Goal: Navigation & Orientation: Find specific page/section

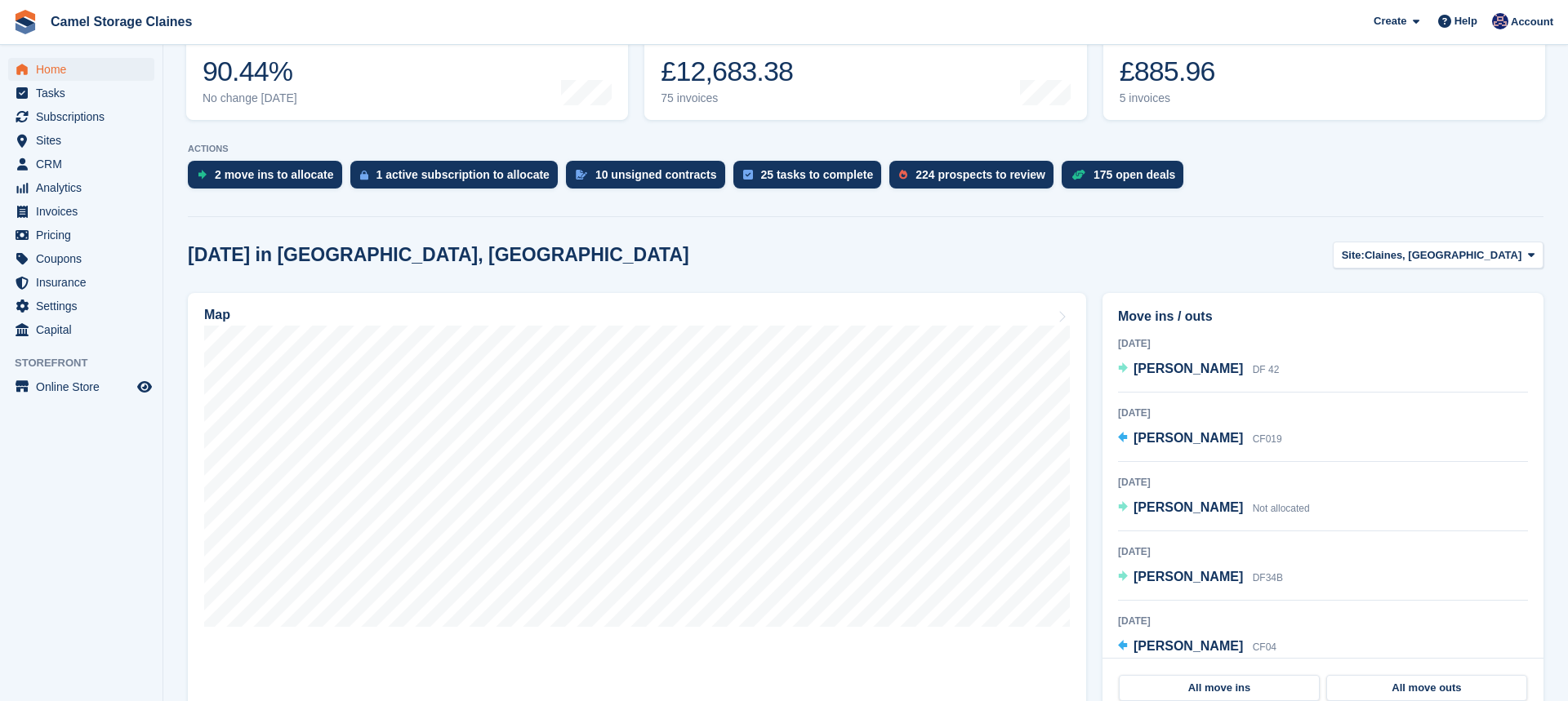
scroll to position [340, 0]
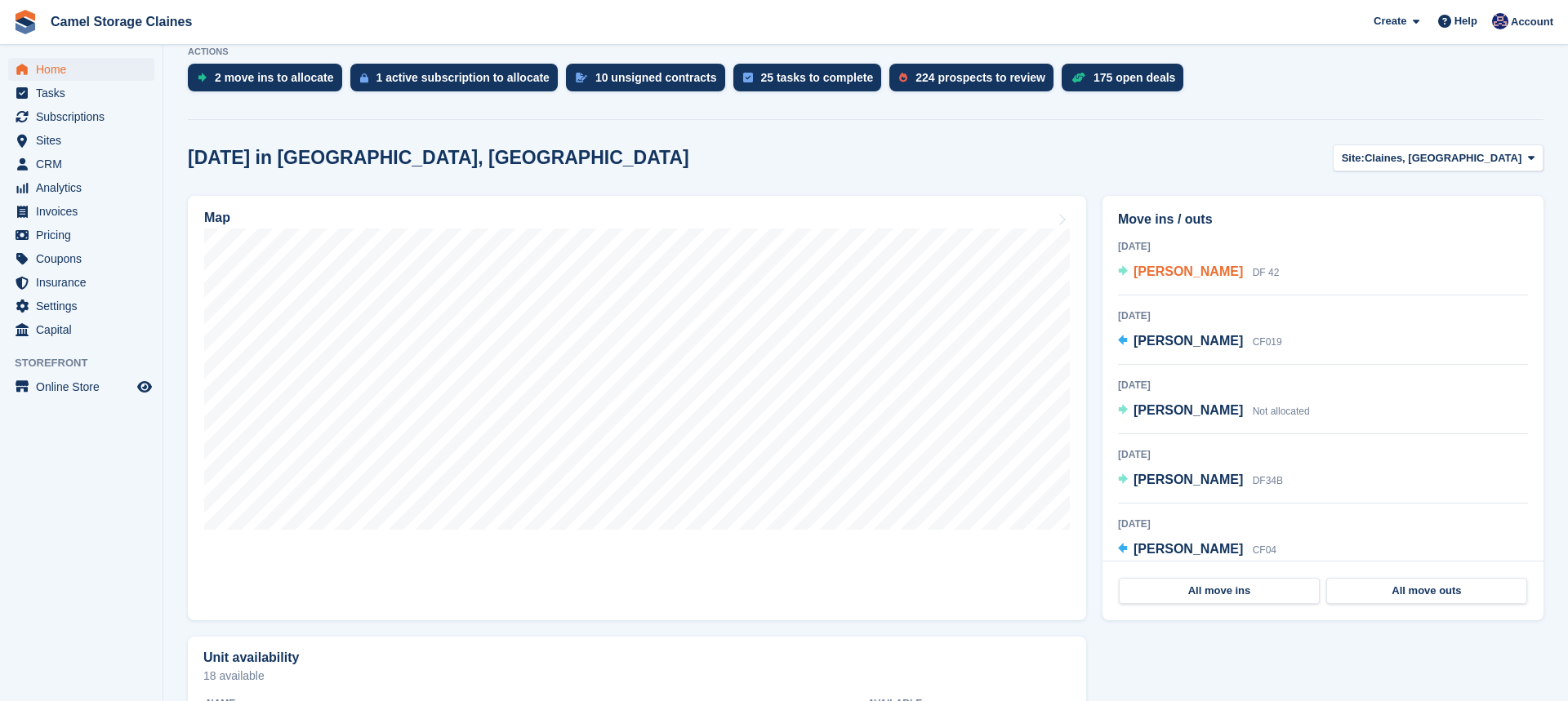
click at [1192, 273] on span "[PERSON_NAME]" at bounding box center [1188, 271] width 110 height 14
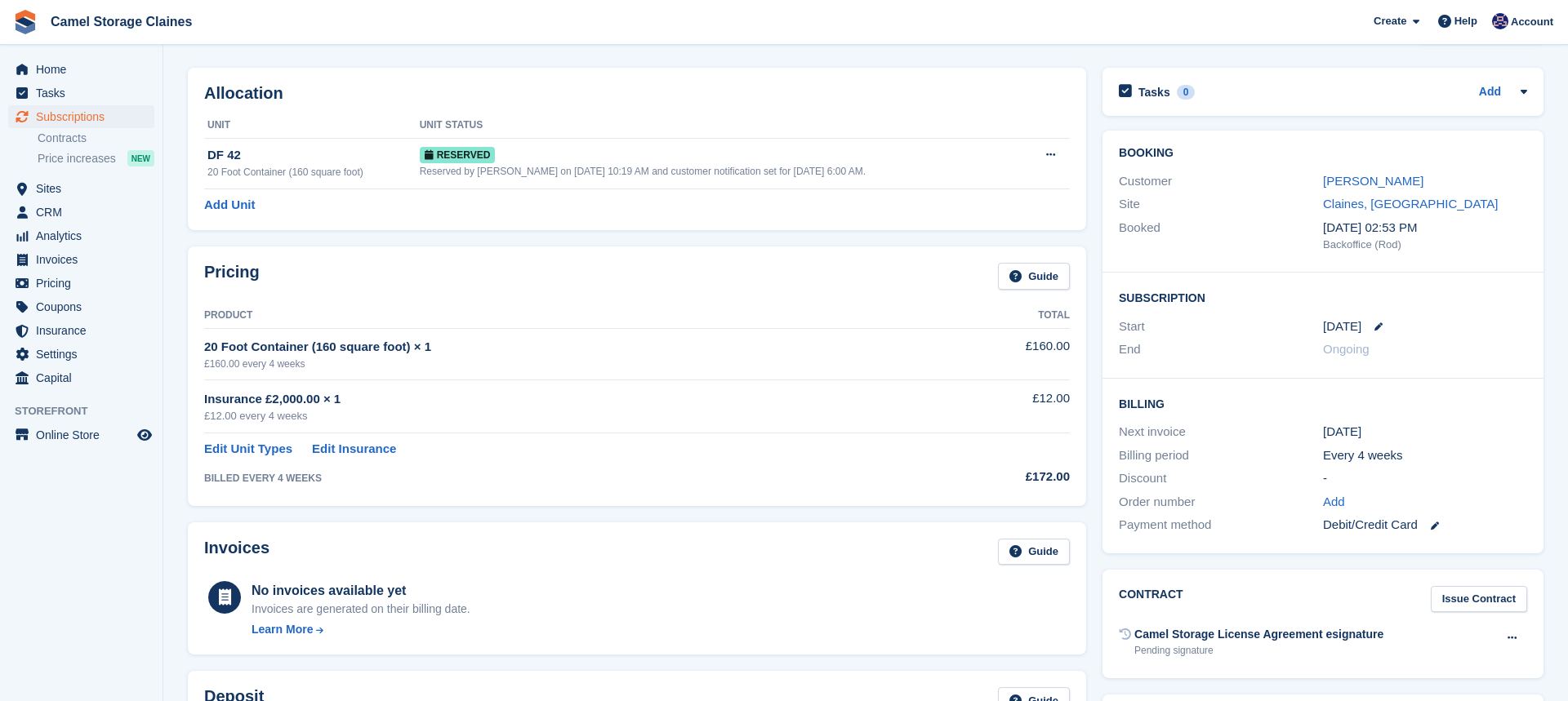
scroll to position [30, 0]
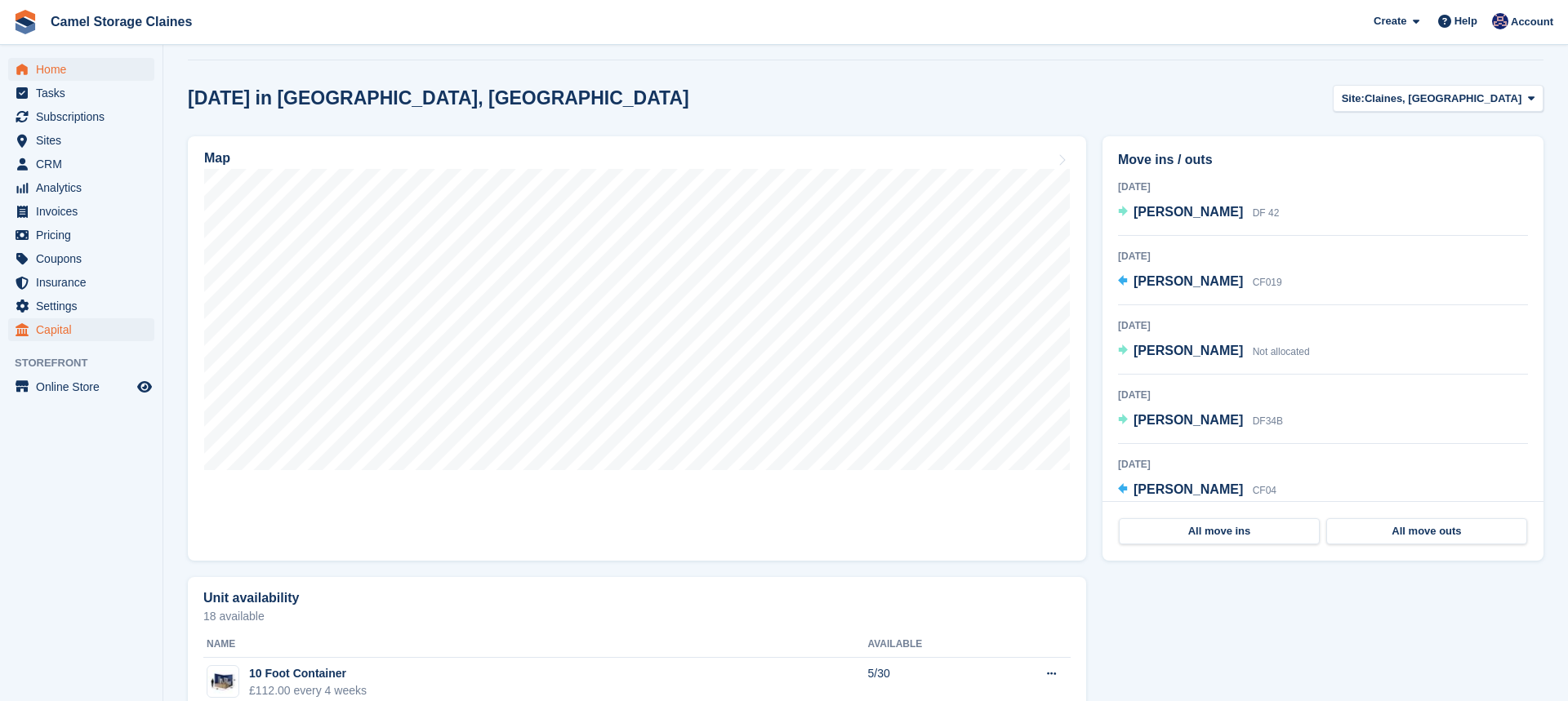
scroll to position [213, 0]
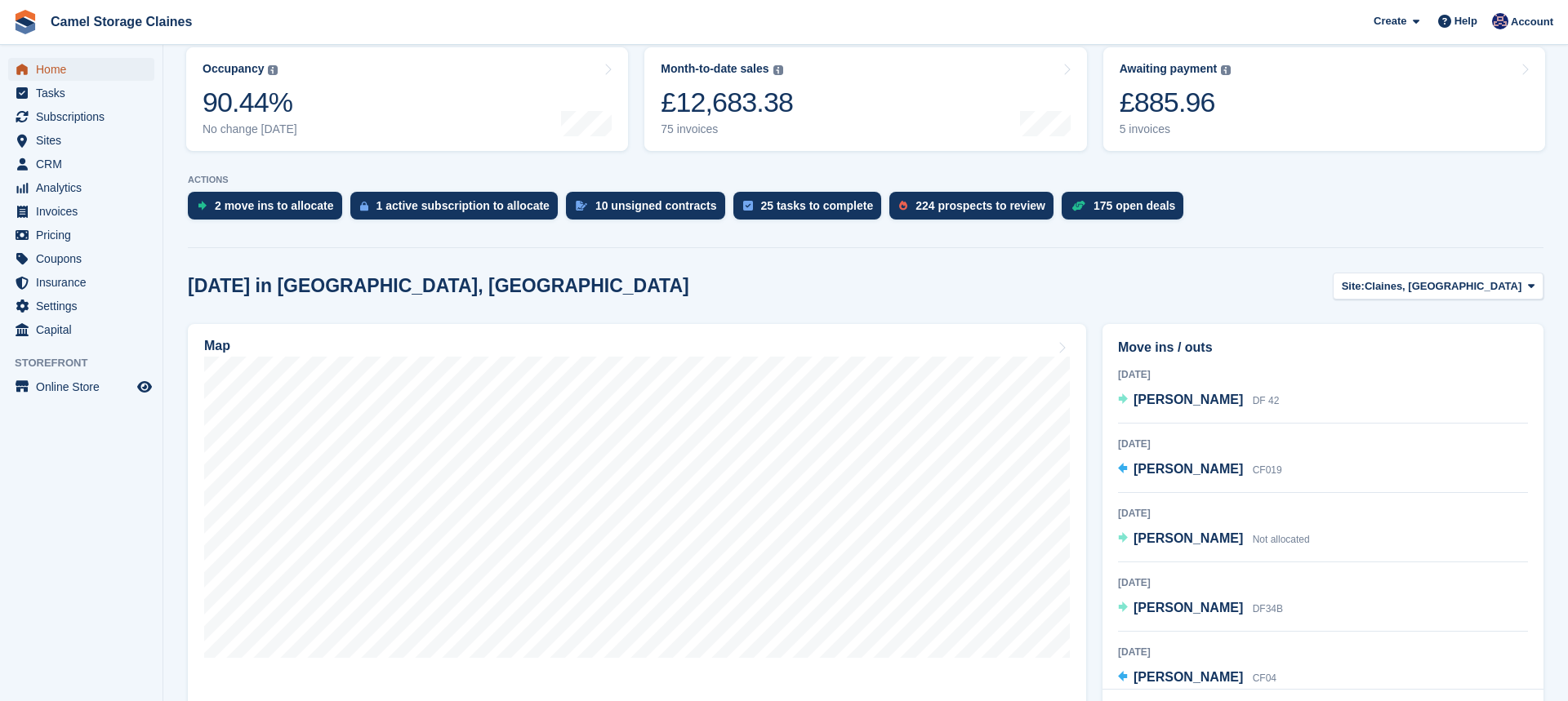
click at [57, 74] on span "Home" at bounding box center [84, 69] width 98 height 23
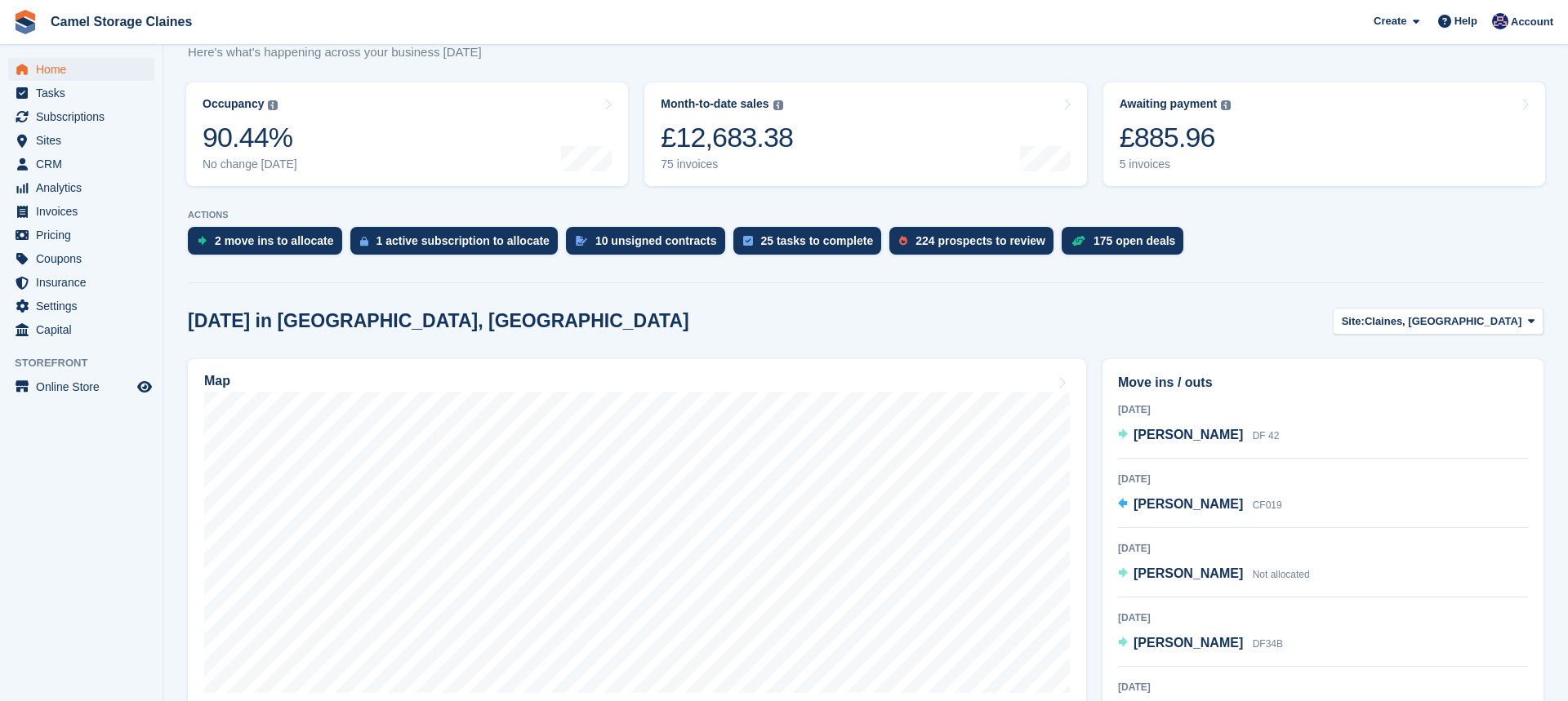
scroll to position [211, 0]
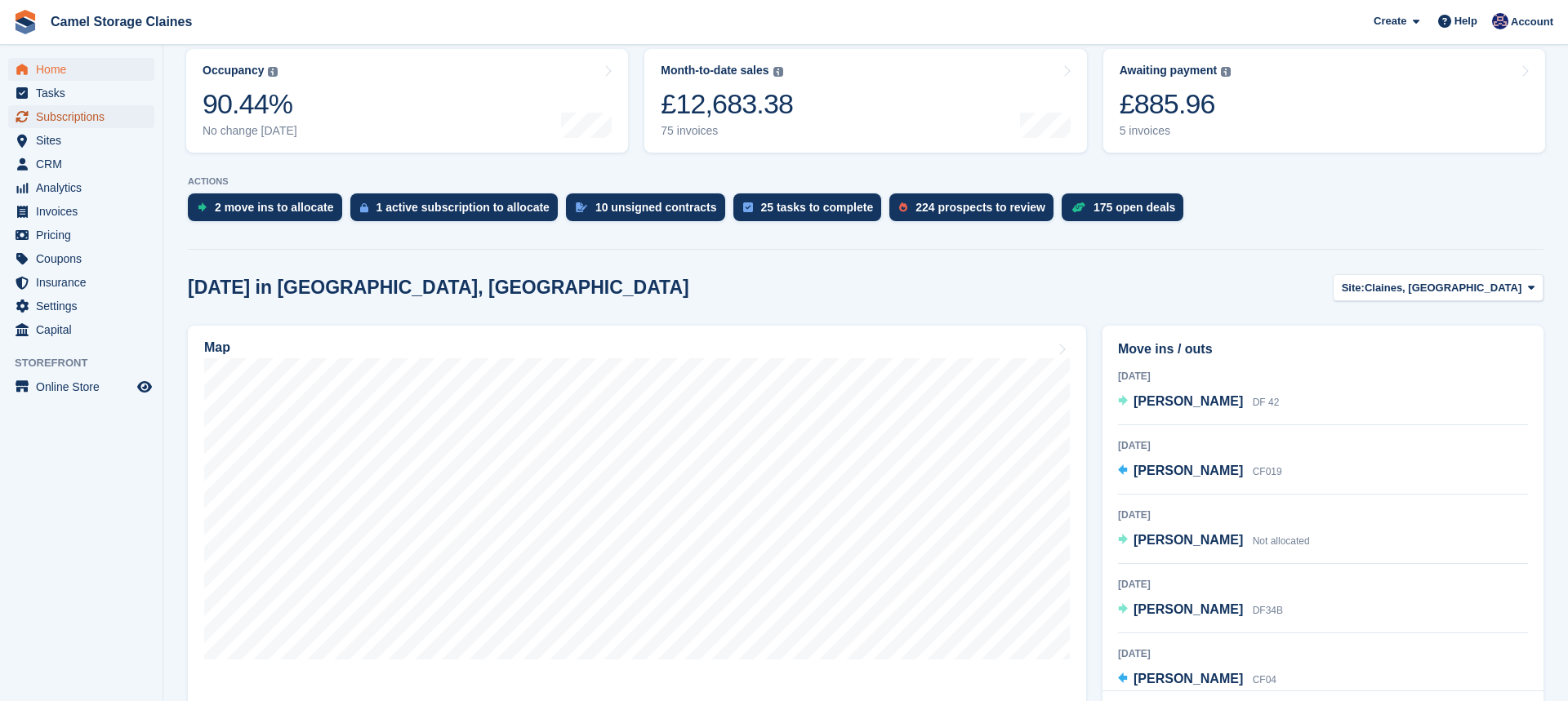
click at [54, 120] on span "Subscriptions" at bounding box center [84, 117] width 98 height 23
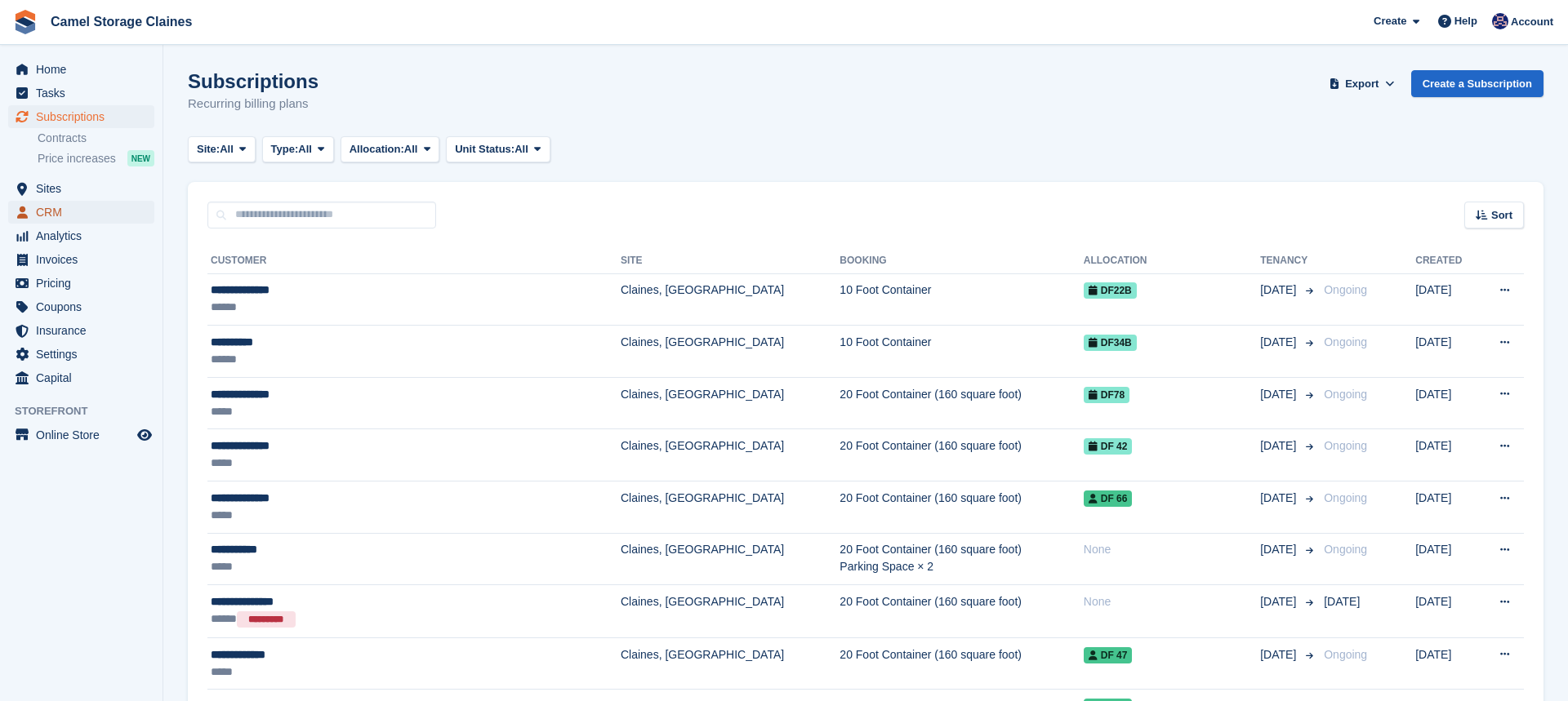
click at [88, 219] on span "CRM" at bounding box center [84, 212] width 98 height 23
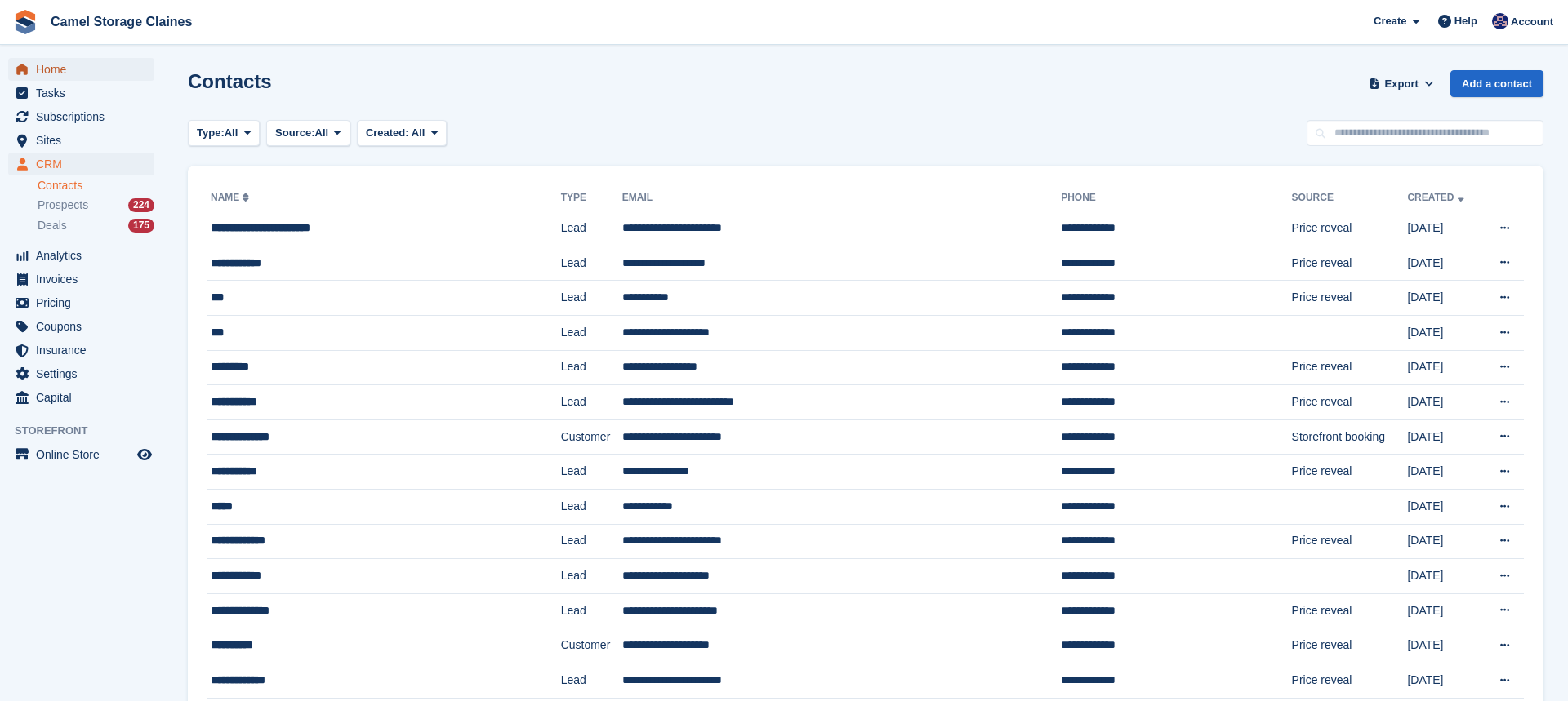
click at [55, 76] on span "Home" at bounding box center [84, 69] width 98 height 23
